Goal: Task Accomplishment & Management: Use online tool/utility

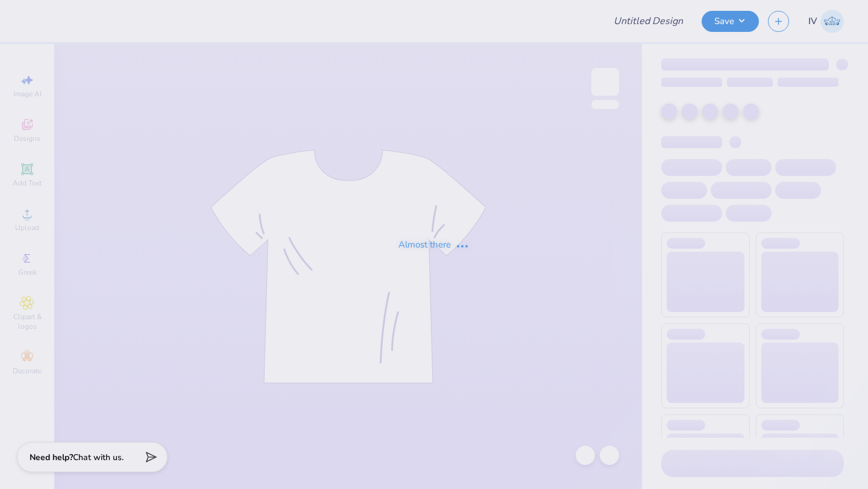
type input "AKPsi Classic 2025"
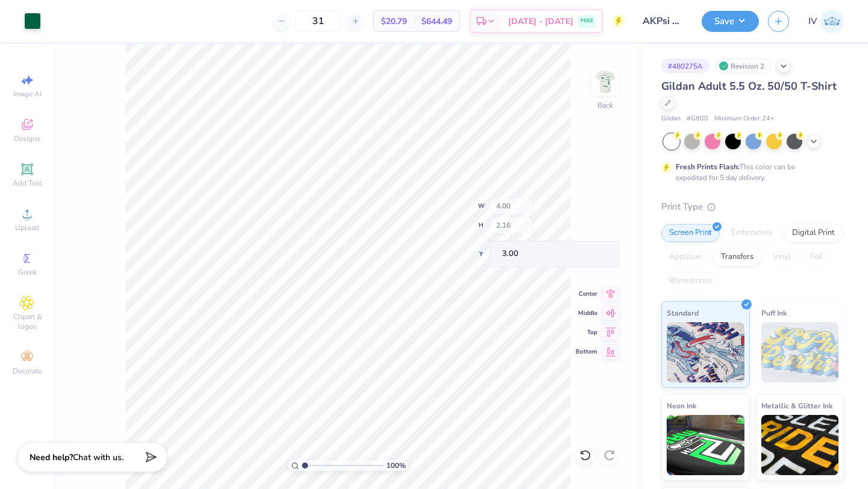
type input "3.39"
type input "1.45"
type input "3.72"
click at [36, 170] on div "Add Text" at bounding box center [27, 175] width 42 height 36
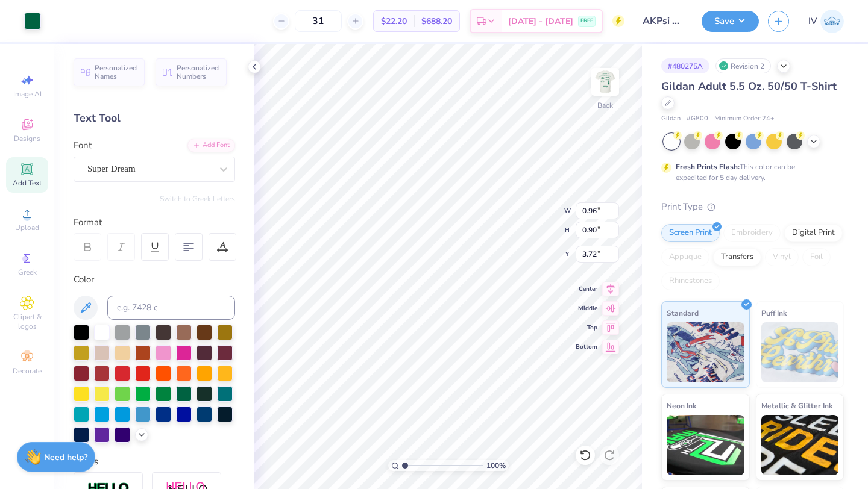
type input "0.96"
type input "0.90"
type input "3.72"
type input "3.39"
type input "1.45"
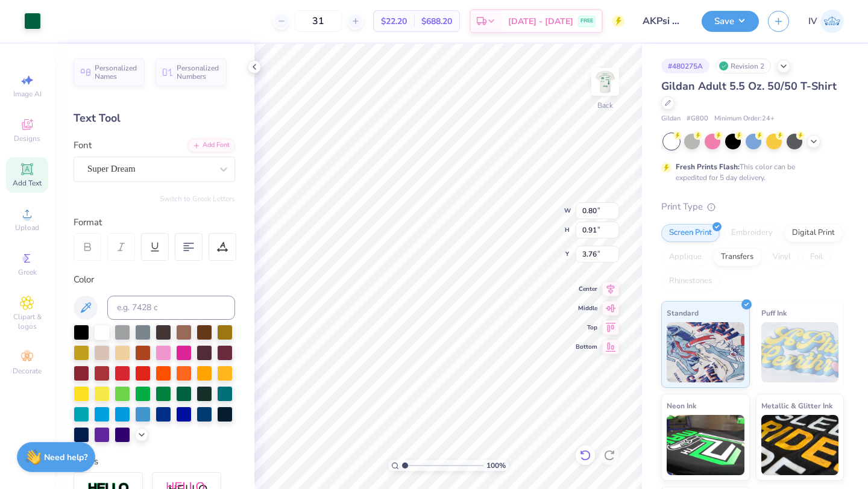
click at [580, 450] on icon at bounding box center [585, 456] width 12 height 12
type input "5.64"
type input "1.63"
type input "11.93"
click at [588, 457] on icon at bounding box center [585, 455] width 10 height 11
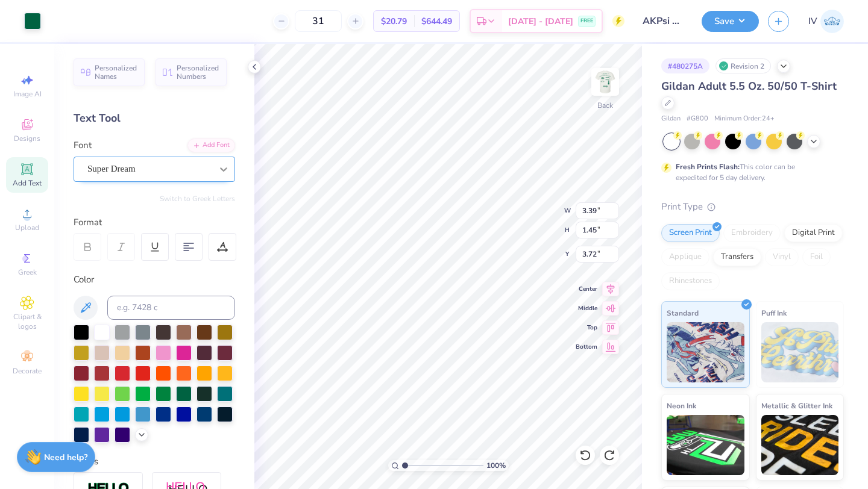
click at [218, 162] on div at bounding box center [224, 169] width 22 height 22
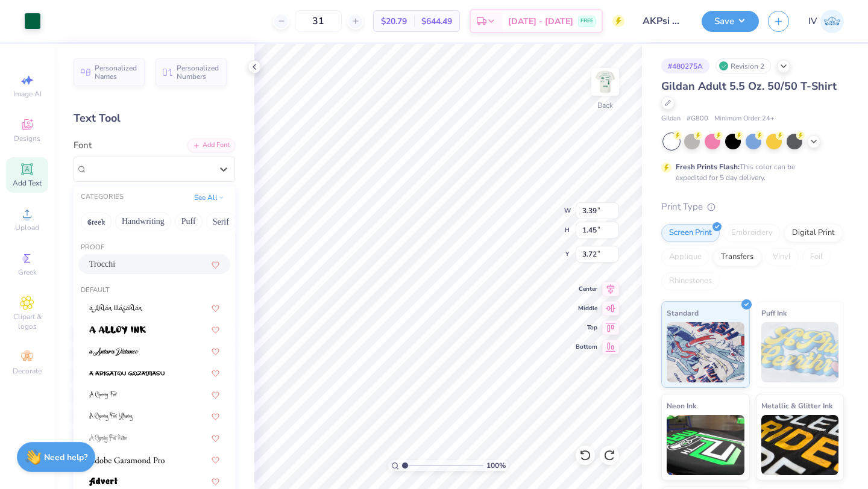
click at [135, 263] on div "Trocchi" at bounding box center [154, 264] width 130 height 13
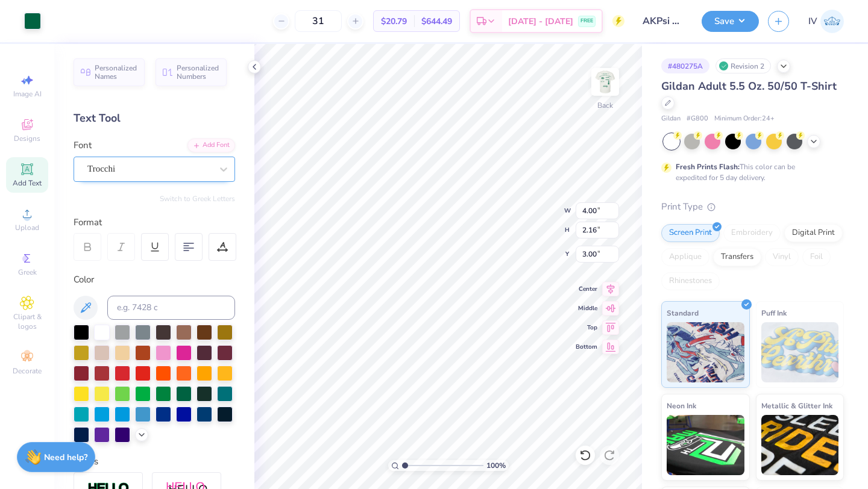
click at [146, 165] on div "Trocchi" at bounding box center [149, 169] width 127 height 19
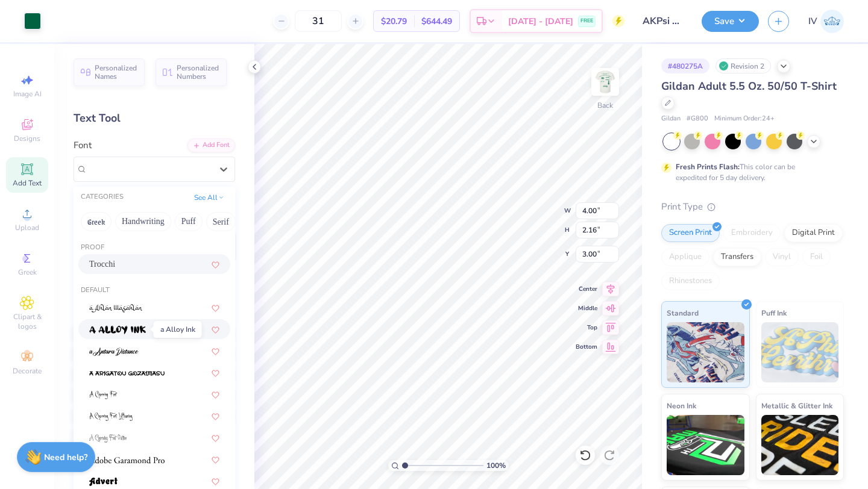
click at [111, 331] on img at bounding box center [117, 330] width 57 height 8
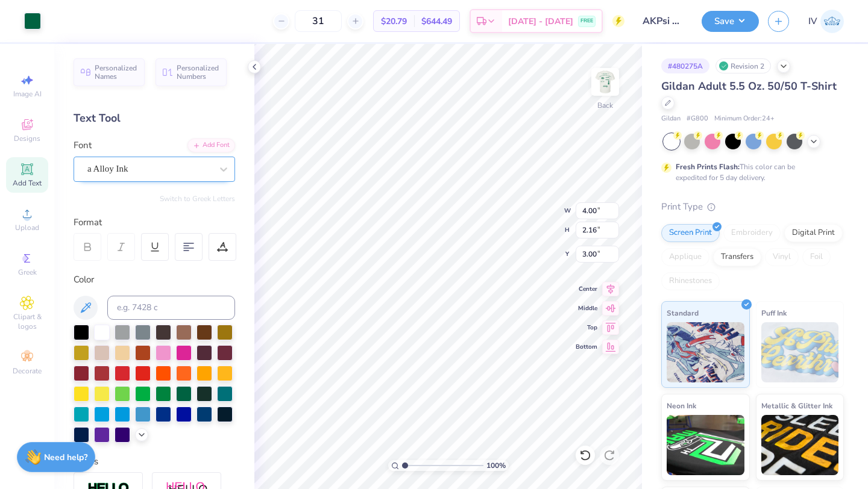
click at [168, 168] on div "a Alloy Ink" at bounding box center [149, 169] width 127 height 19
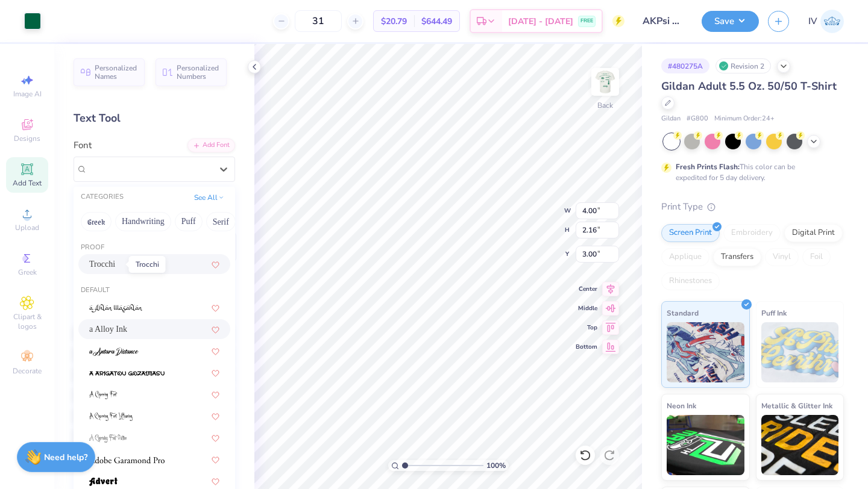
click at [115, 262] on span "Trocchi" at bounding box center [102, 264] width 26 height 13
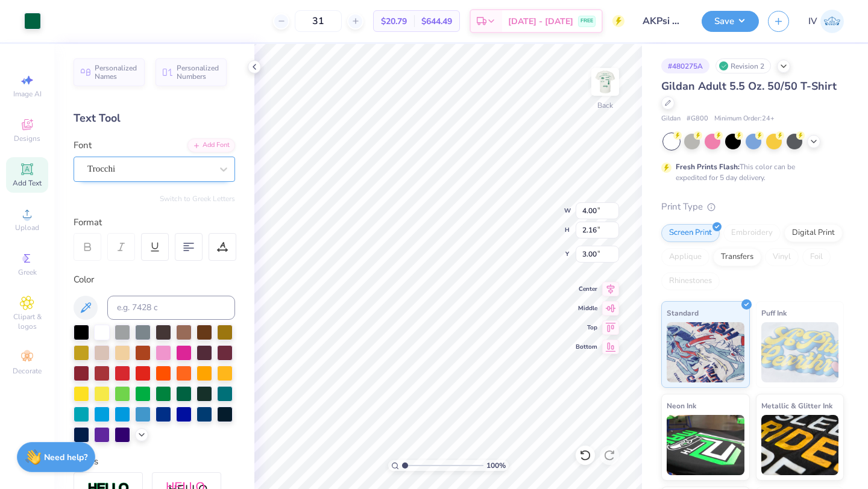
click at [187, 168] on div "Trocchi" at bounding box center [149, 169] width 127 height 19
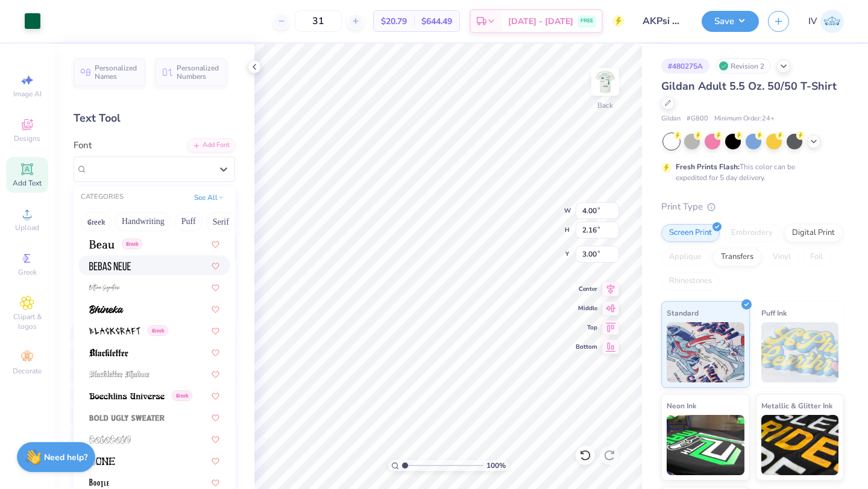
scroll to position [609, 0]
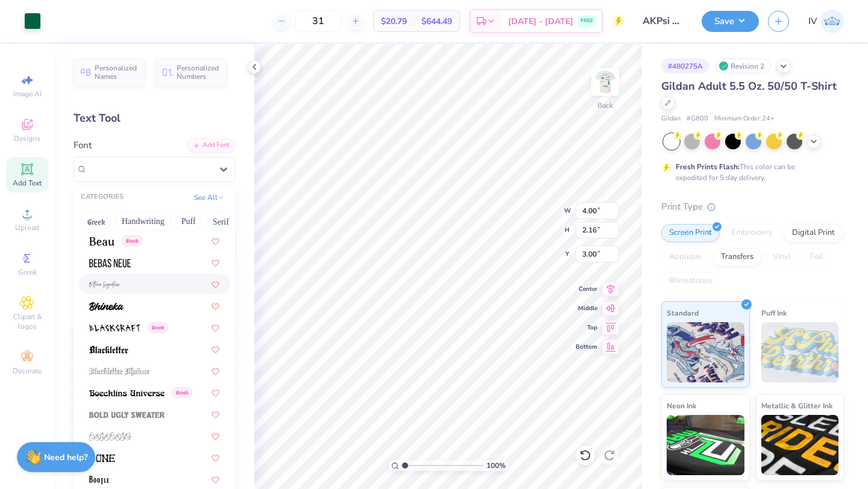
click at [118, 283] on img at bounding box center [104, 285] width 31 height 8
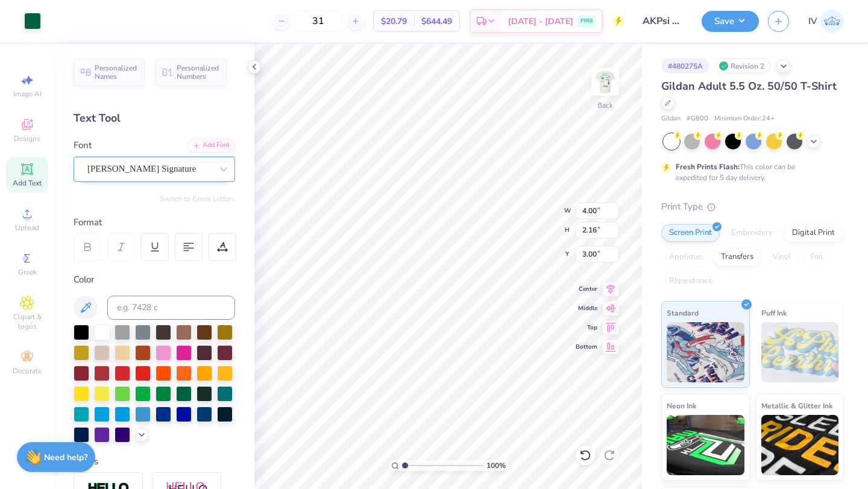
click at [191, 171] on div "[PERSON_NAME] Signature" at bounding box center [149, 169] width 127 height 19
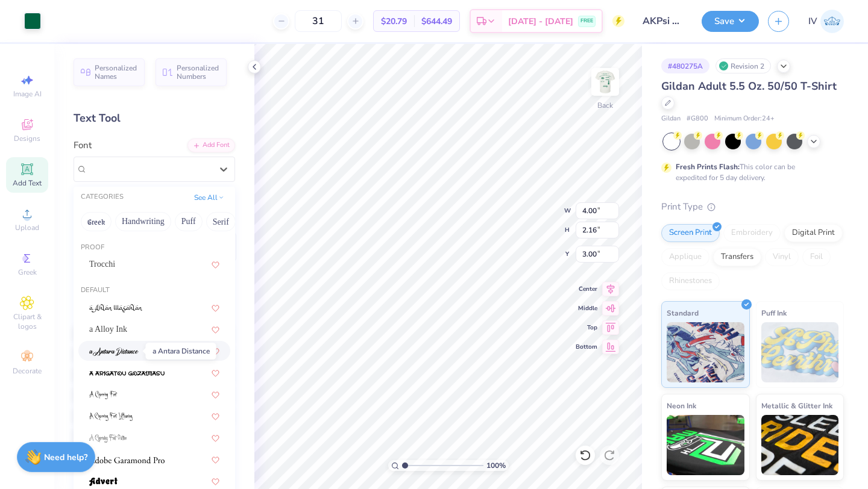
click at [119, 356] on img at bounding box center [113, 352] width 49 height 8
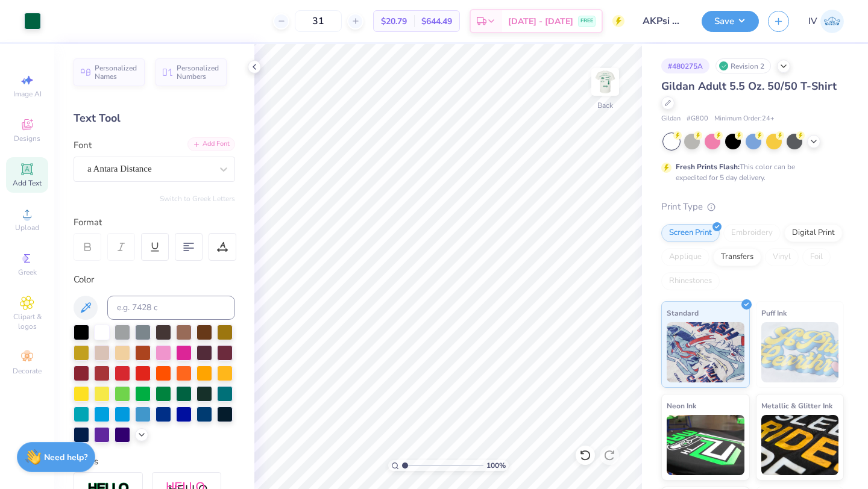
click at [221, 148] on div "Add Font" at bounding box center [211, 144] width 48 height 14
click at [251, 71] on icon at bounding box center [254, 67] width 10 height 10
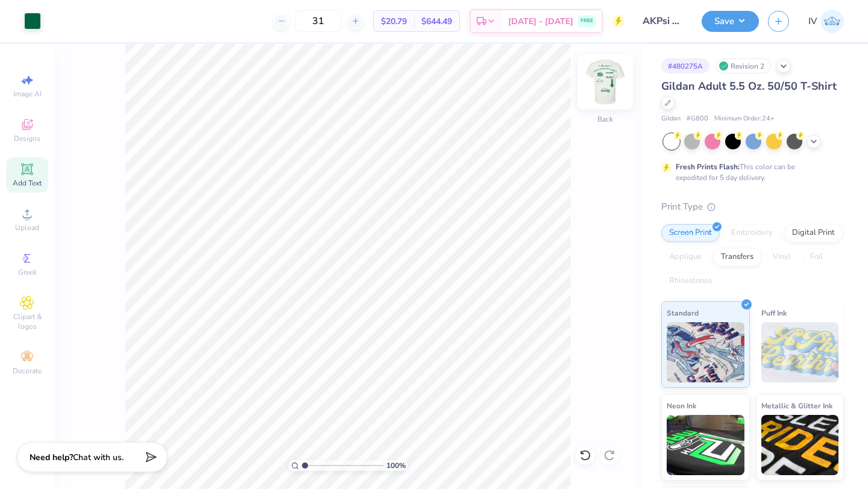
click at [616, 82] on img at bounding box center [605, 82] width 48 height 48
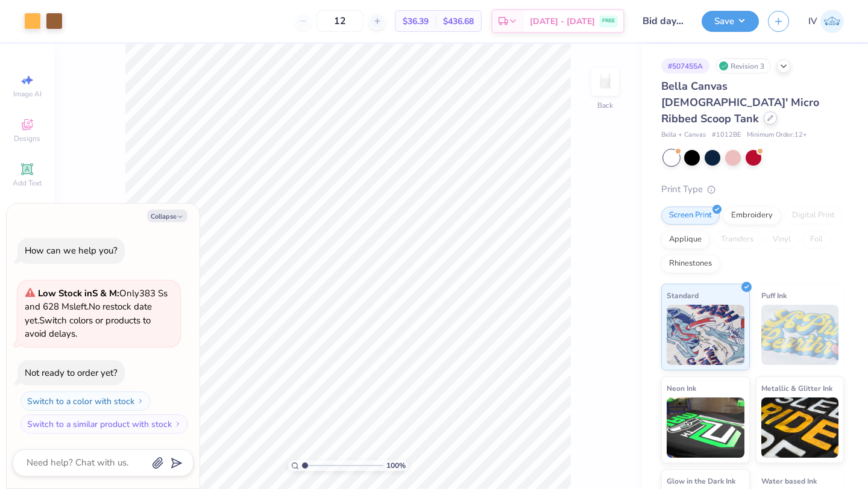
click at [764, 111] on div at bounding box center [770, 117] width 13 height 13
type textarea "x"
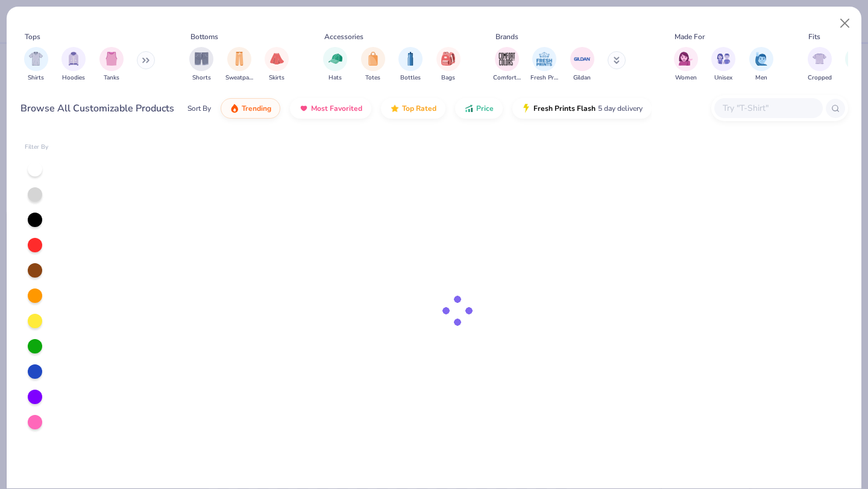
click at [742, 107] on input "text" at bounding box center [767, 108] width 93 height 14
type input "g500"
type textarea "x"
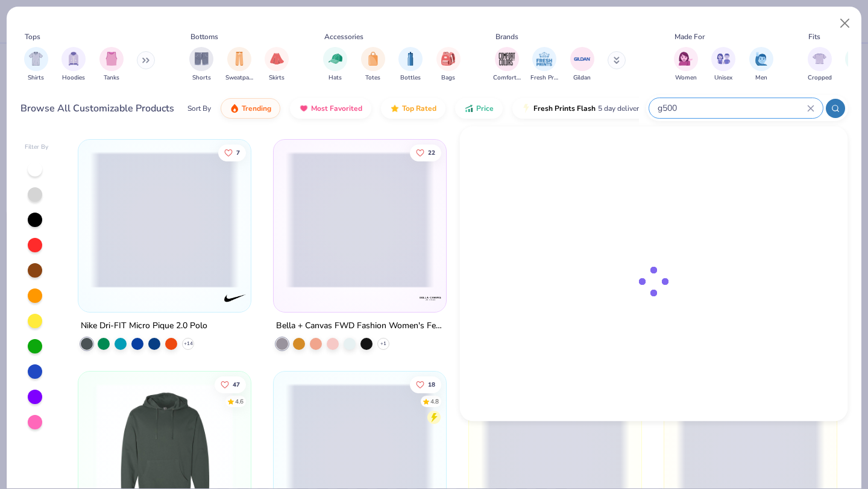
type input "g500"
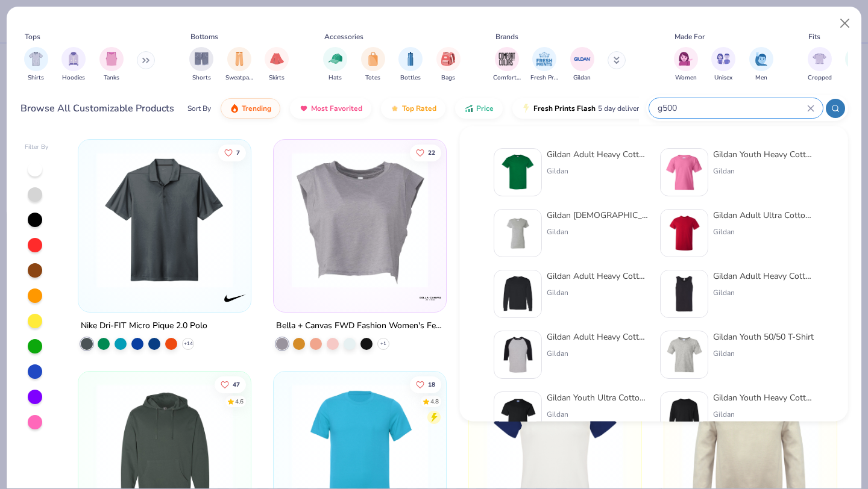
click at [519, 174] on img at bounding box center [517, 172] width 37 height 37
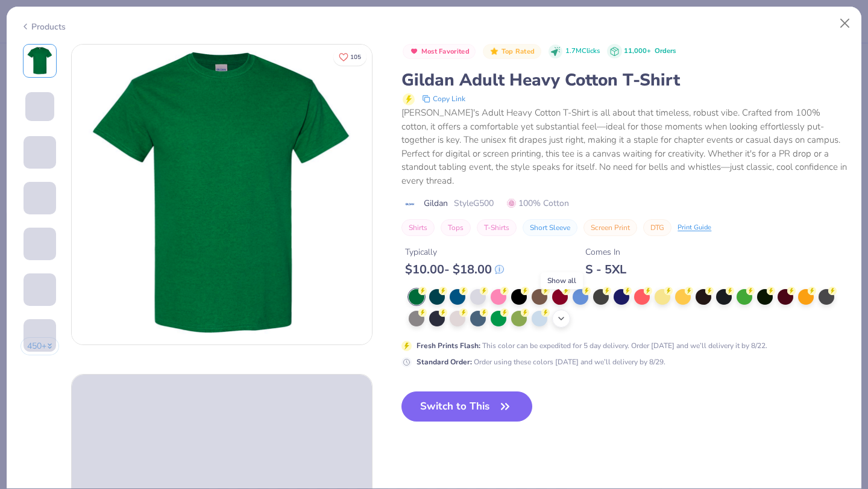
click at [562, 314] on icon at bounding box center [561, 319] width 10 height 10
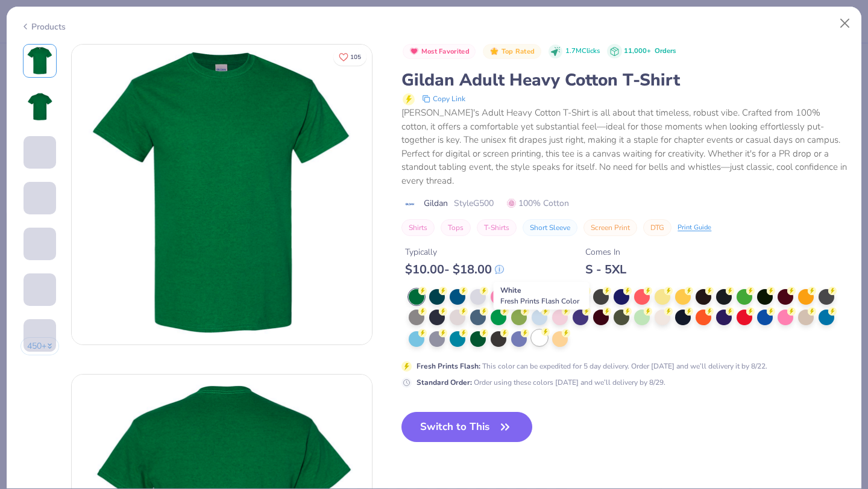
click at [539, 330] on div at bounding box center [540, 338] width 16 height 16
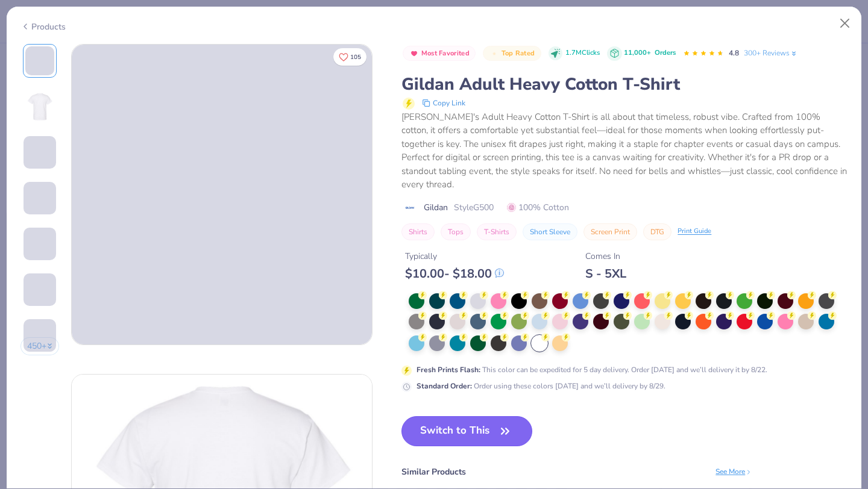
click at [444, 421] on button "Switch to This" at bounding box center [466, 431] width 131 height 30
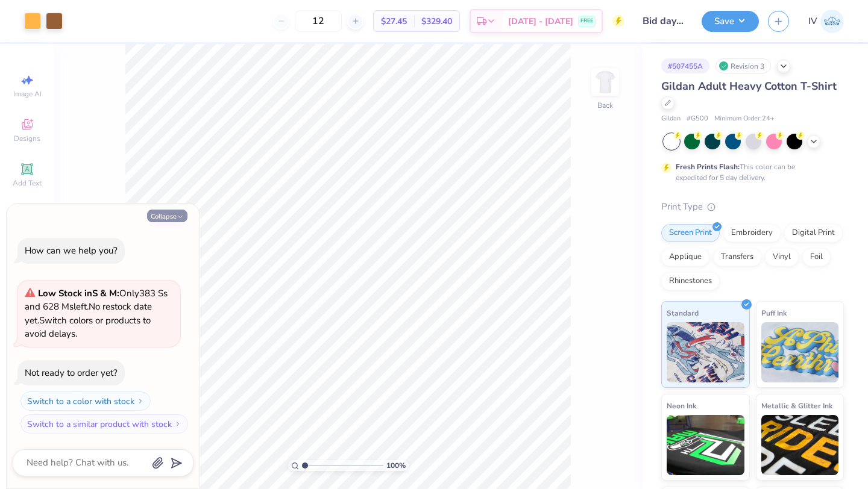
click at [177, 222] on button "Collapse" at bounding box center [167, 216] width 40 height 13
type textarea "x"
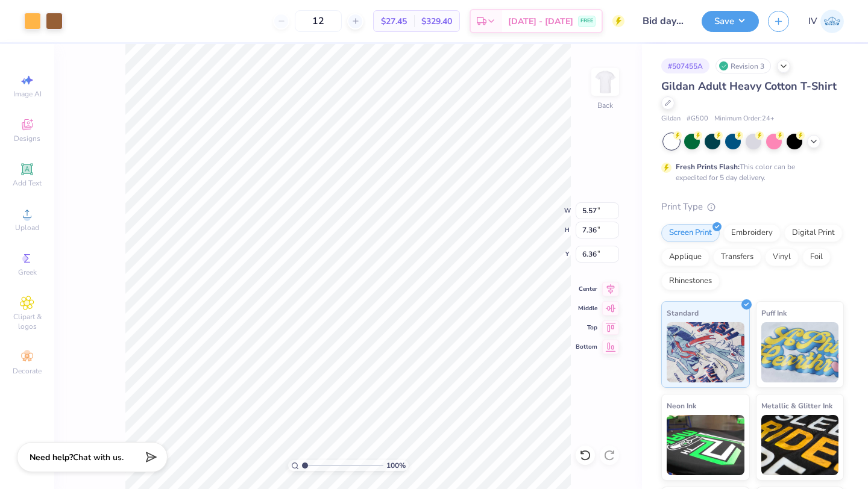
type input "6.36"
type input "8.28"
type input "10.94"
click at [612, 287] on icon at bounding box center [610, 287] width 17 height 14
type input "8.97"
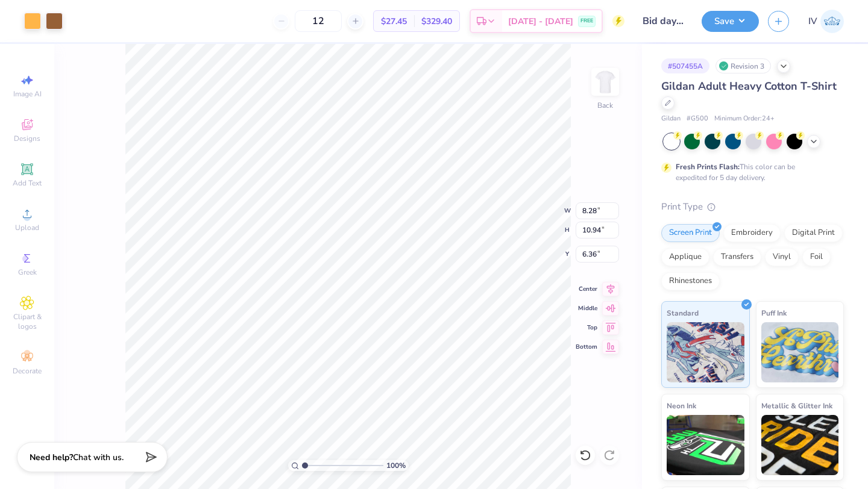
type input "11.85"
type input "4.86"
click at [607, 286] on icon at bounding box center [610, 287] width 17 height 14
type input "3.00"
type input "9.88"
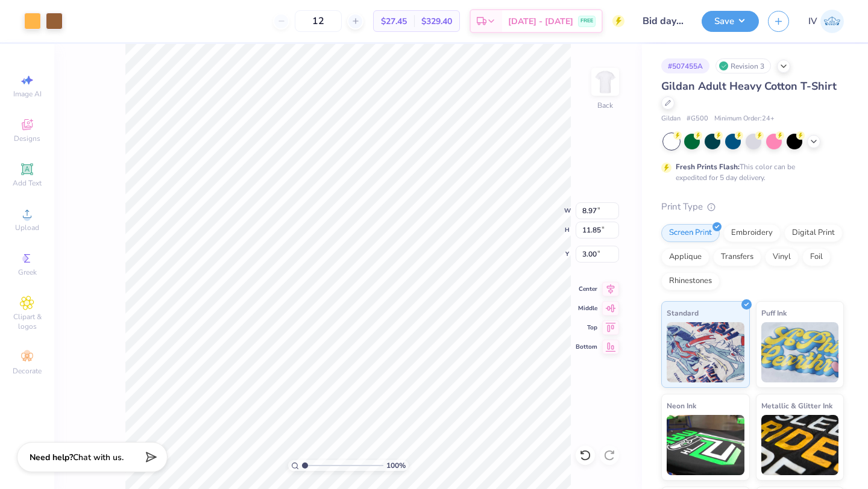
type input "13.05"
click at [610, 287] on icon at bounding box center [610, 287] width 17 height 14
type input "10.21"
type input "13.48"
click at [606, 292] on icon at bounding box center [610, 287] width 17 height 14
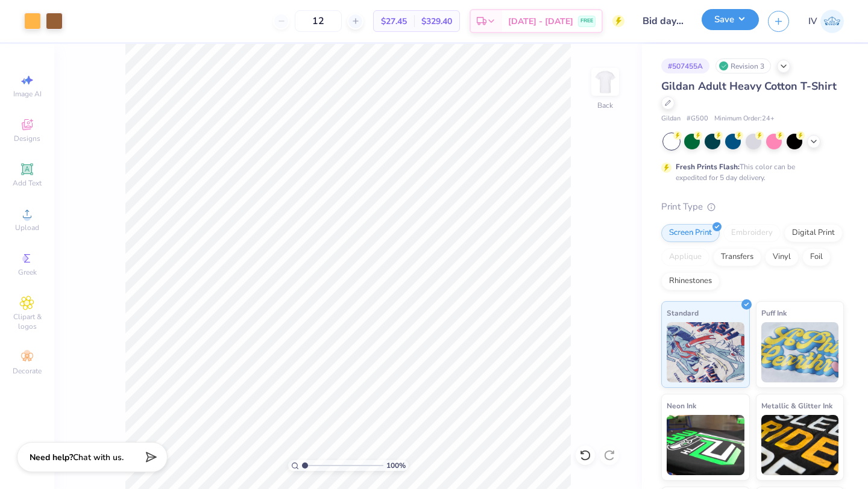
click at [738, 22] on button "Save" at bounding box center [729, 19] width 57 height 21
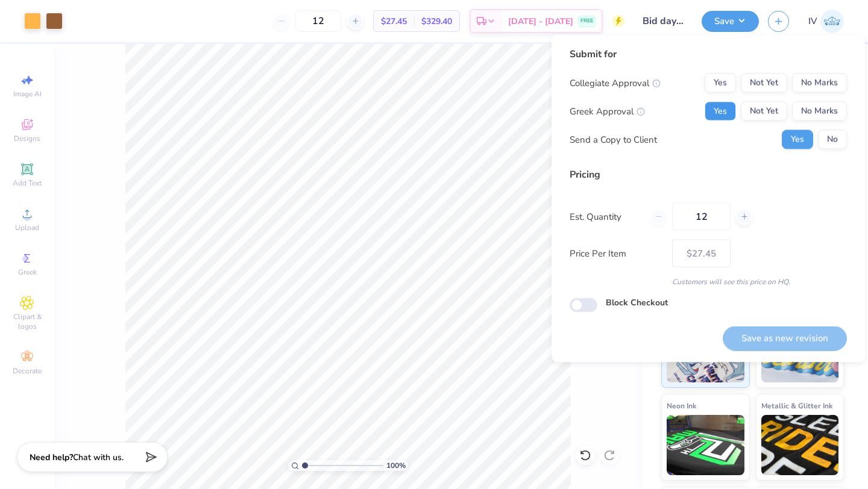
click at [714, 111] on button "Yes" at bounding box center [719, 111] width 31 height 19
click at [824, 78] on button "No Marks" at bounding box center [819, 83] width 55 height 19
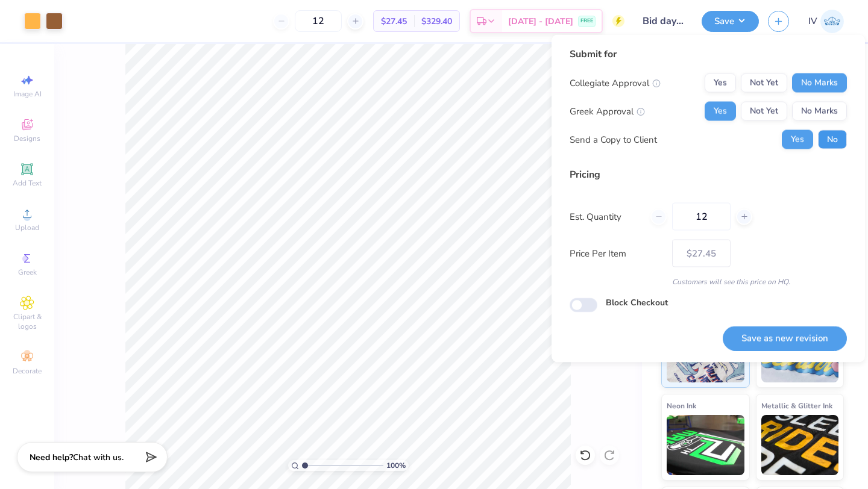
click at [829, 140] on button "No" at bounding box center [832, 139] width 29 height 19
click at [771, 339] on button "Save as new revision" at bounding box center [785, 338] width 124 height 25
type input "$27.45"
